Goal: Find specific page/section: Find specific page/section

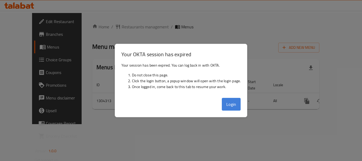
click at [229, 105] on button "Login" at bounding box center [231, 104] width 19 height 13
click at [244, 101] on td "-" at bounding box center [256, 101] width 25 height 16
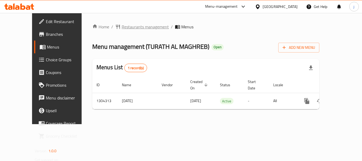
click at [122, 24] on span "Restaurants management" at bounding box center [145, 27] width 47 height 6
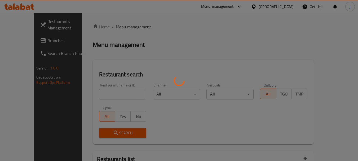
click at [24, 40] on div at bounding box center [179, 80] width 358 height 161
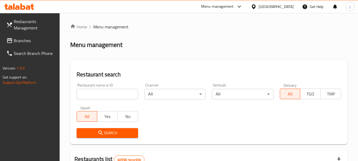
click at [24, 40] on span "Branches" at bounding box center [35, 40] width 42 height 6
